Goal: Information Seeking & Learning: Learn about a topic

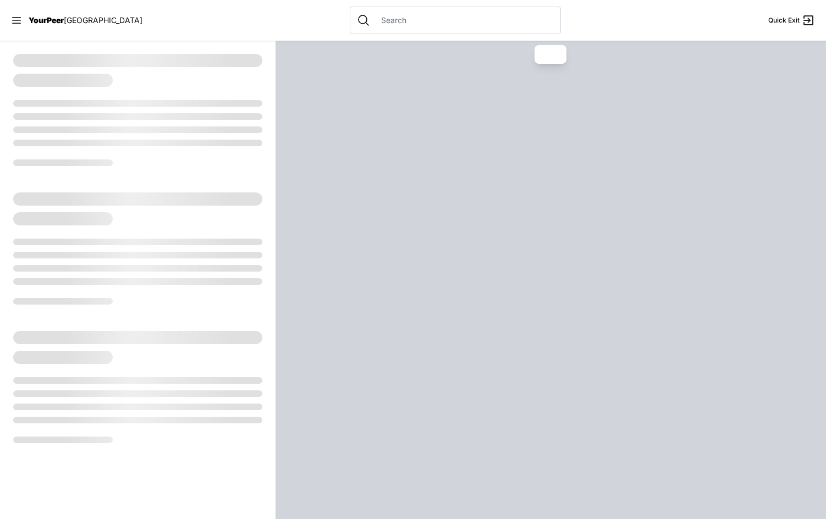
select select "recentlyUpdated"
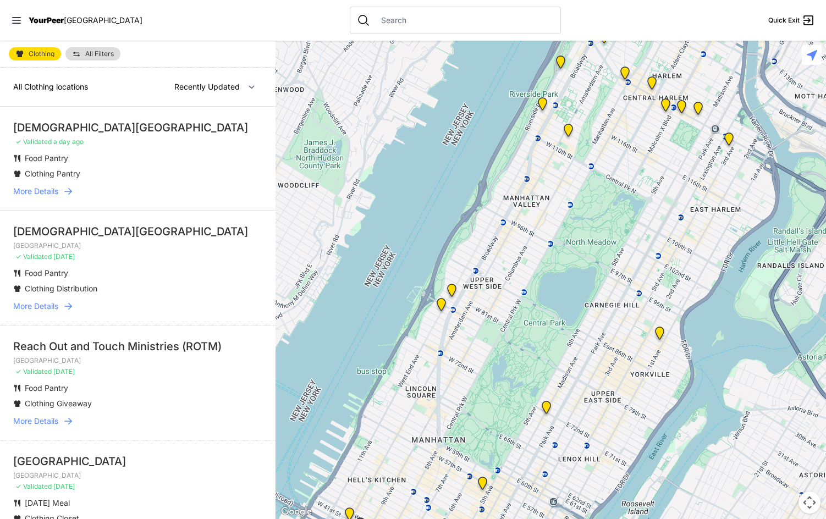
drag, startPoint x: 6, startPoint y: 419, endPoint x: 6, endPoint y: 448, distance: 29.2
drag, startPoint x: 6, startPoint y: 448, endPoint x: 48, endPoint y: 463, distance: 45.1
click at [48, 463] on div "[GEOGRAPHIC_DATA]" at bounding box center [137, 461] width 249 height 15
click at [64, 461] on div "[GEOGRAPHIC_DATA]" at bounding box center [137, 461] width 249 height 15
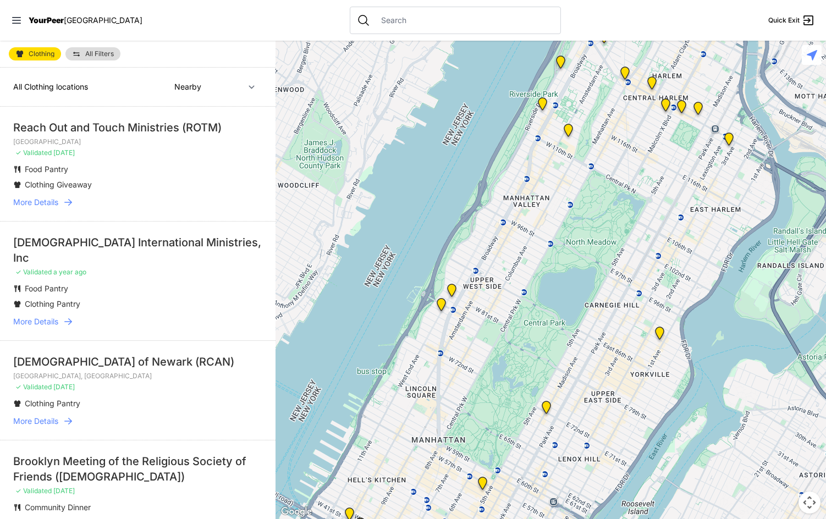
select select "recentlyUpdated"
